Goal: Task Accomplishment & Management: Use online tool/utility

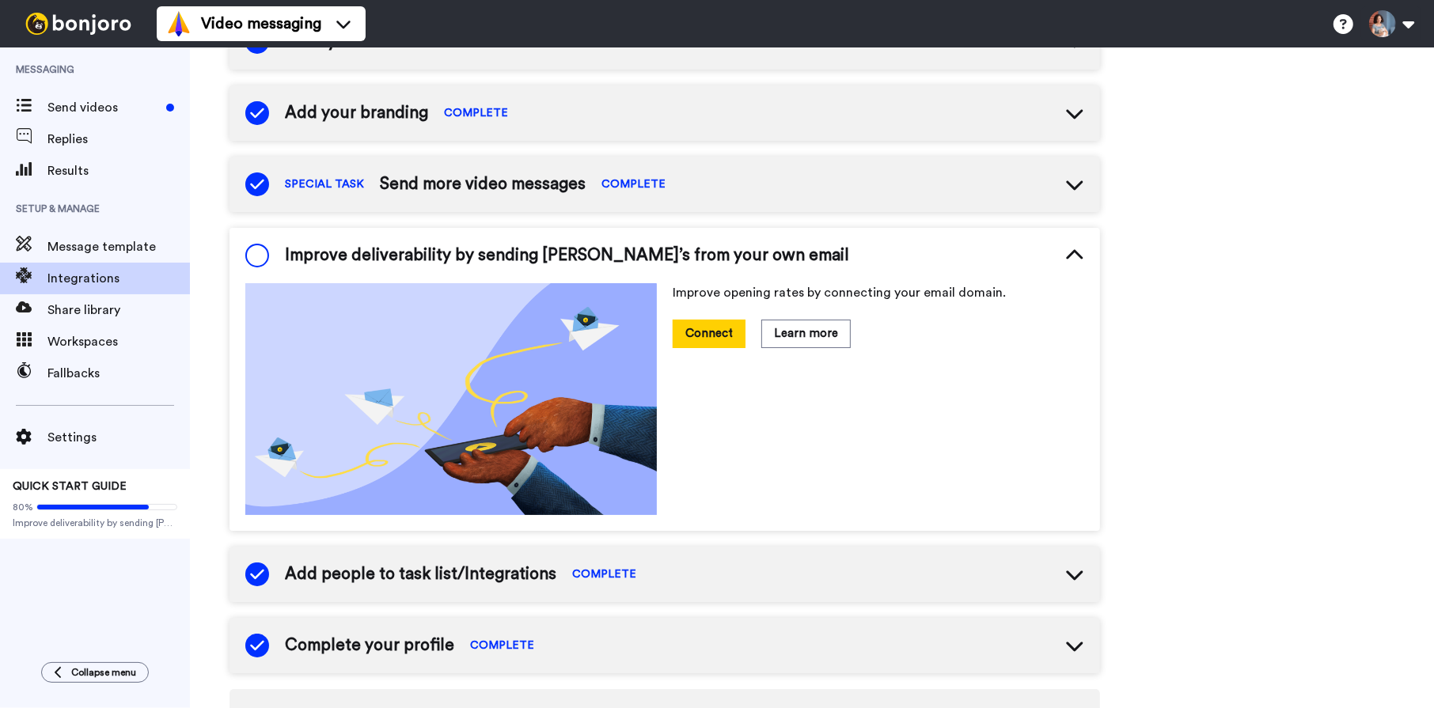
scroll to position [226, 0]
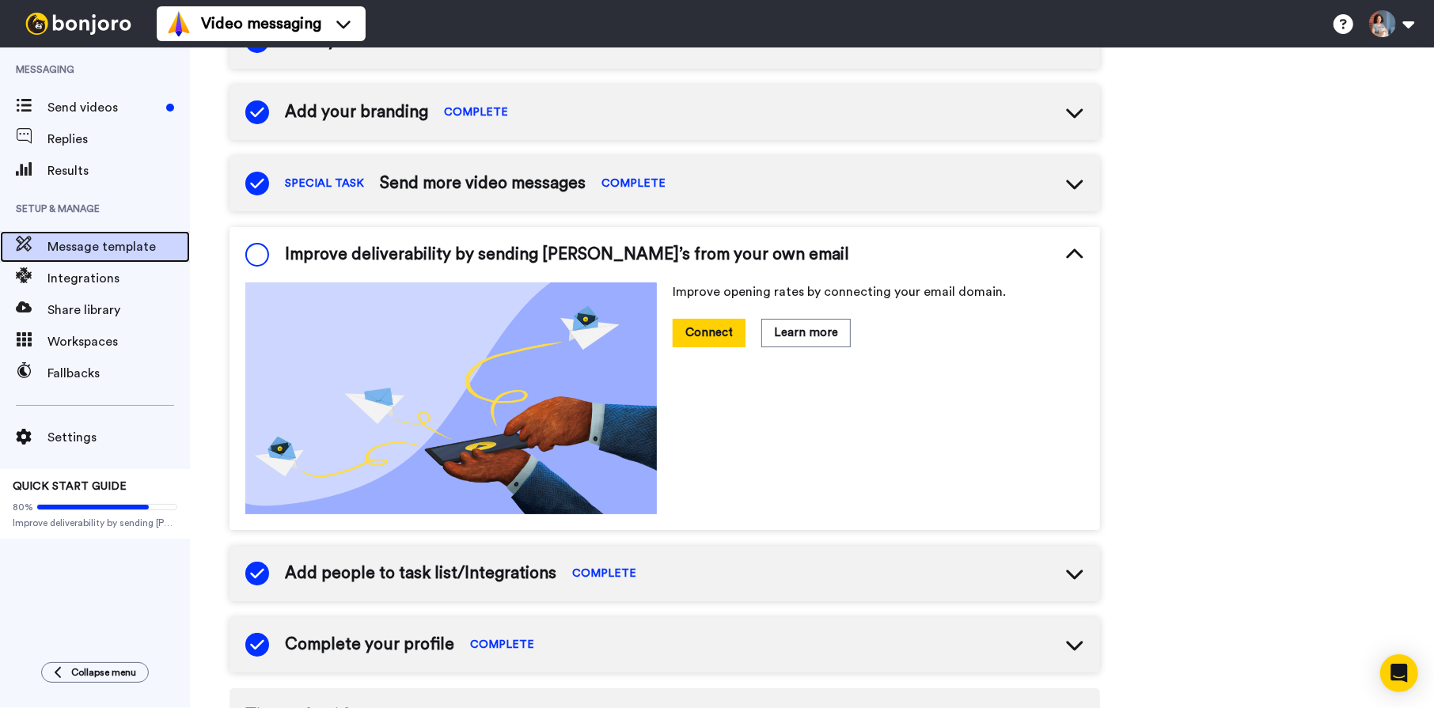
click at [111, 246] on span "Message template" at bounding box center [118, 246] width 142 height 19
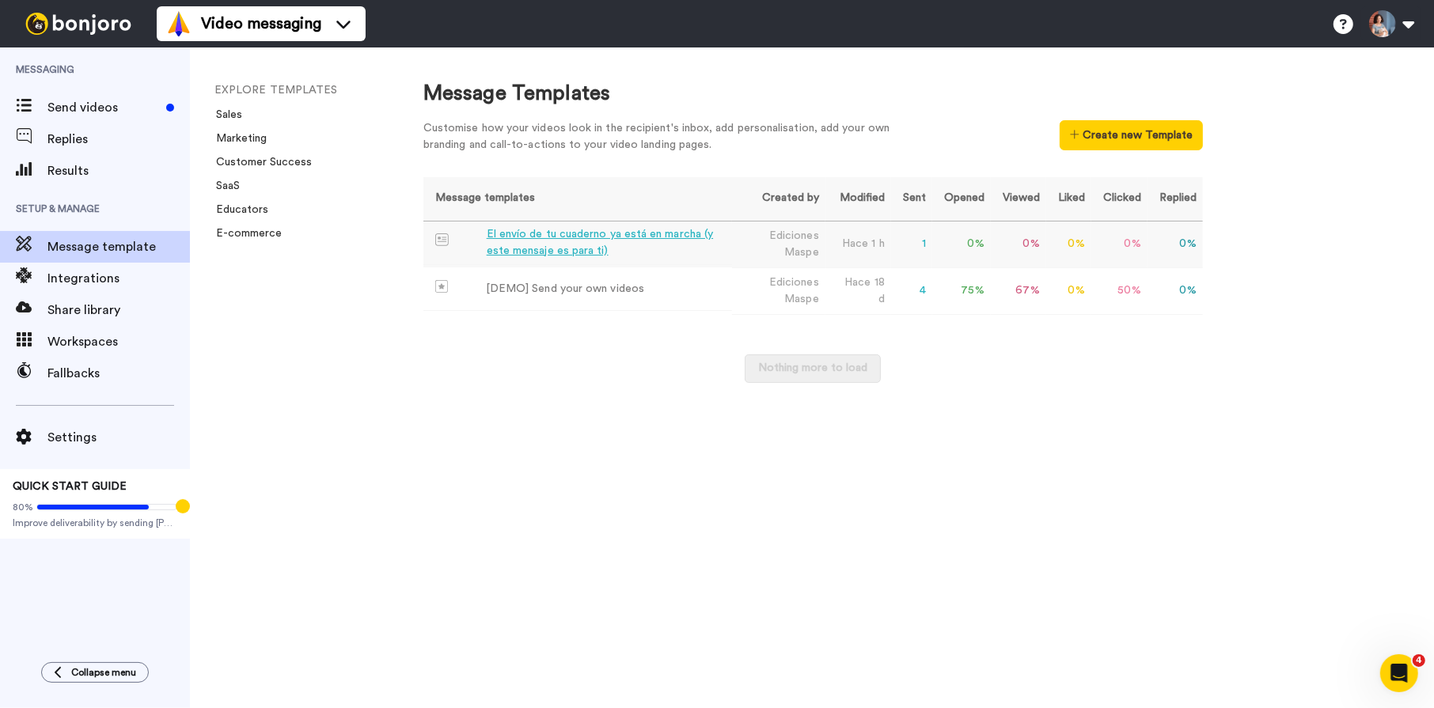
click at [549, 236] on div "El envío de tu cuaderno ya está en marcha (y este mensaje es para ti)" at bounding box center [606, 242] width 239 height 33
click at [520, 238] on div "El envío de tu cuaderno ya está en marcha (y este mensaje es para ti)" at bounding box center [606, 242] width 239 height 33
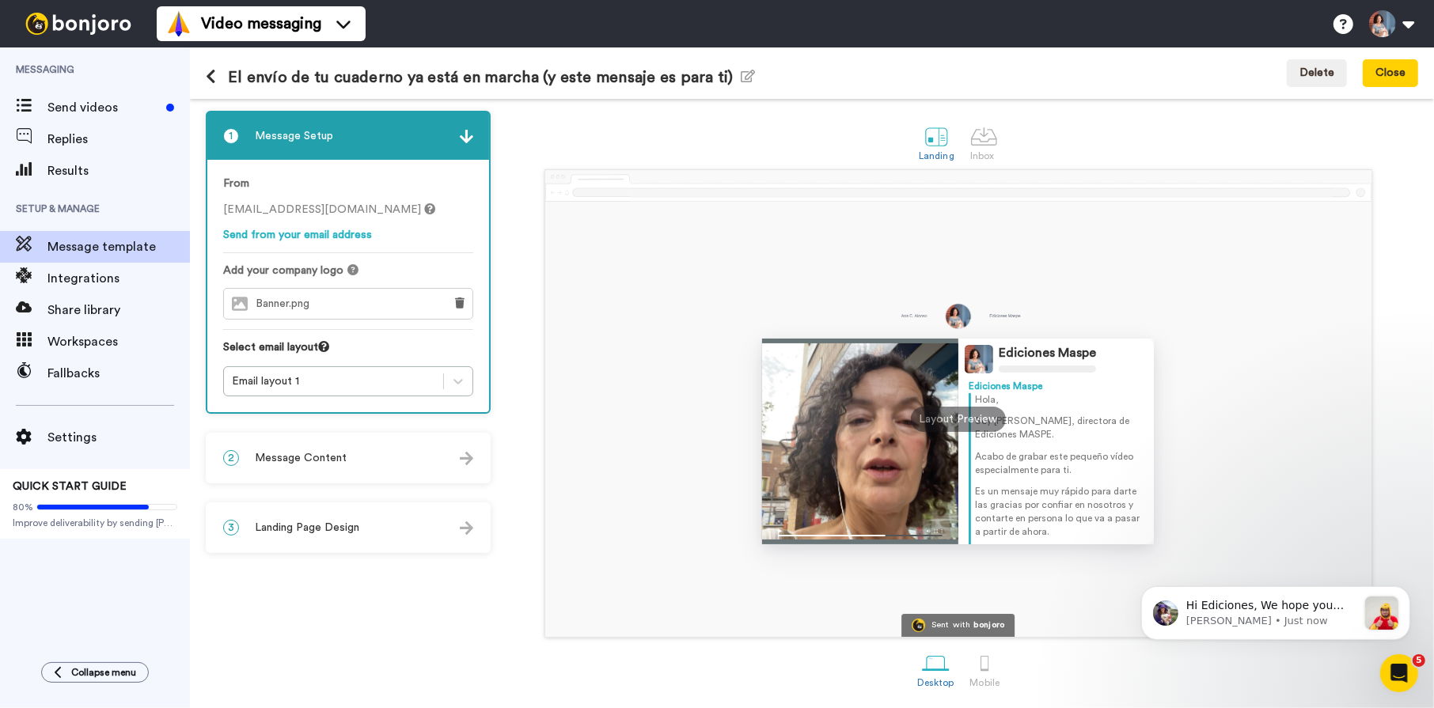
click at [329, 451] on span "Message Content" at bounding box center [301, 458] width 92 height 16
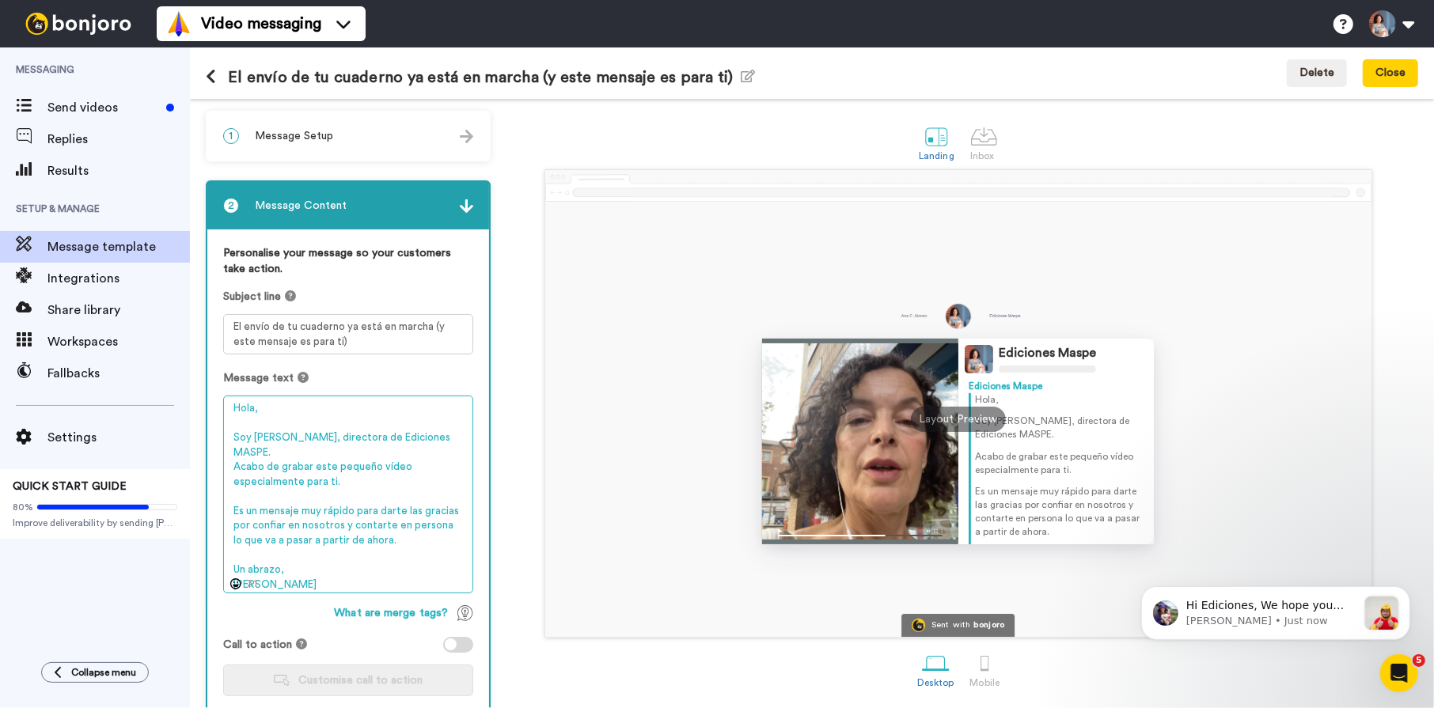
click at [459, 436] on textarea "Hola, Soy [PERSON_NAME], directora de Ediciones MASPE. Acabo de grabar este peq…" at bounding box center [348, 495] width 250 height 198
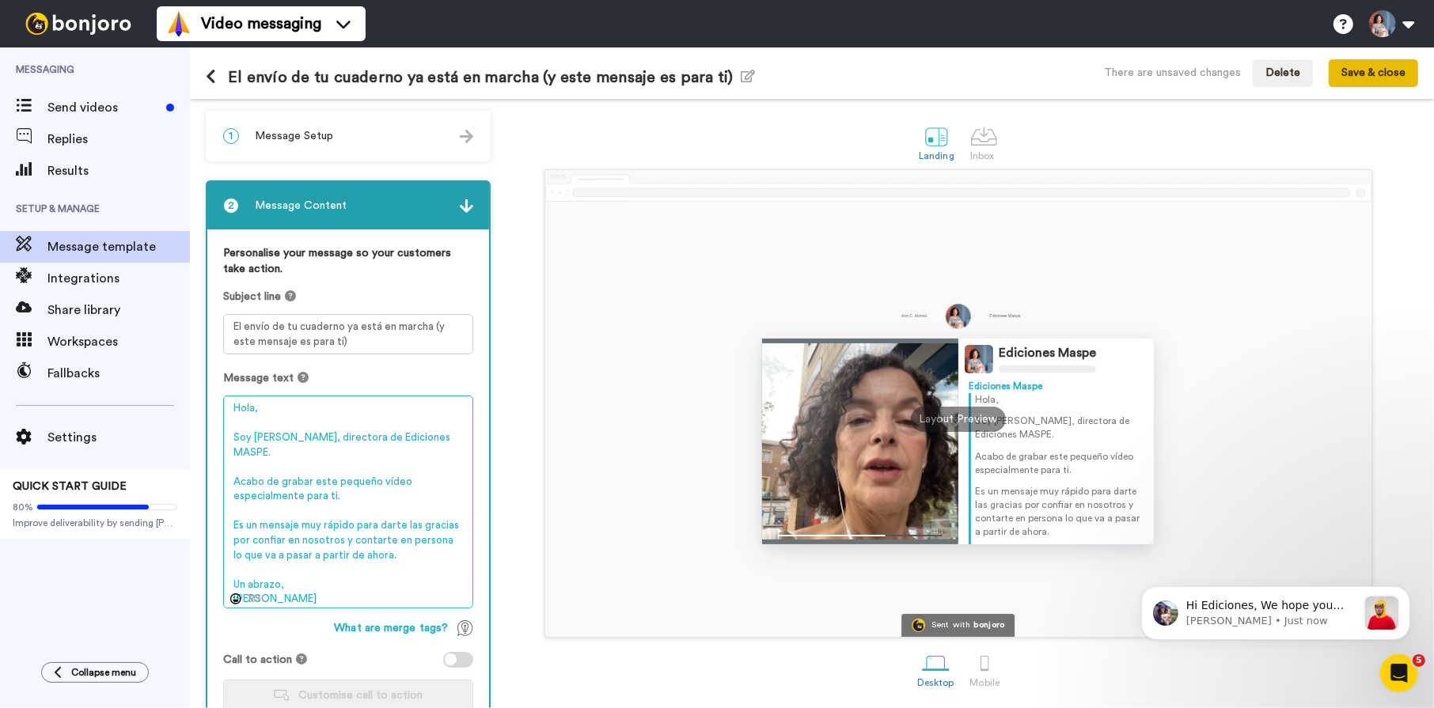
type textarea "Hola, Soy [PERSON_NAME], directora de Ediciones MASPE. Acabo de grabar este peq…"
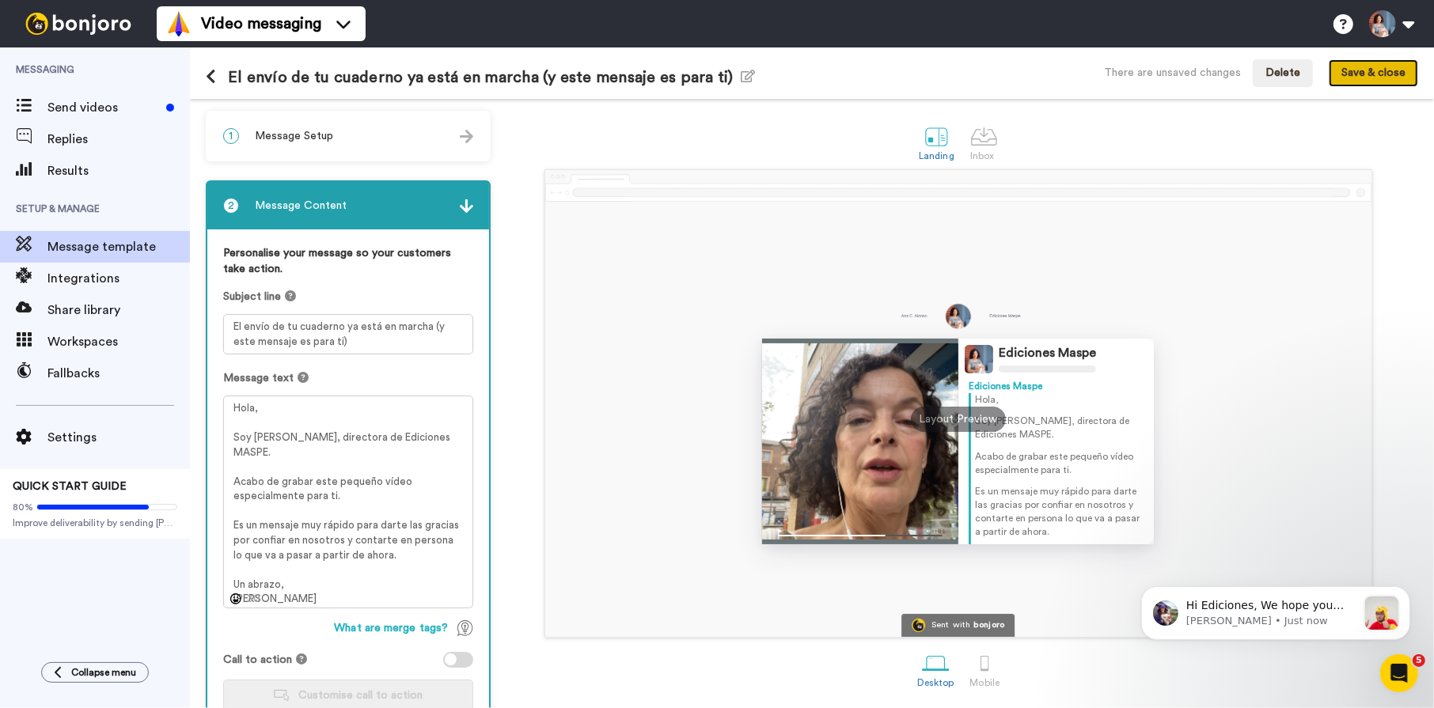
click at [1369, 71] on button "Save & close" at bounding box center [1373, 73] width 89 height 28
